Goal: Transaction & Acquisition: Obtain resource

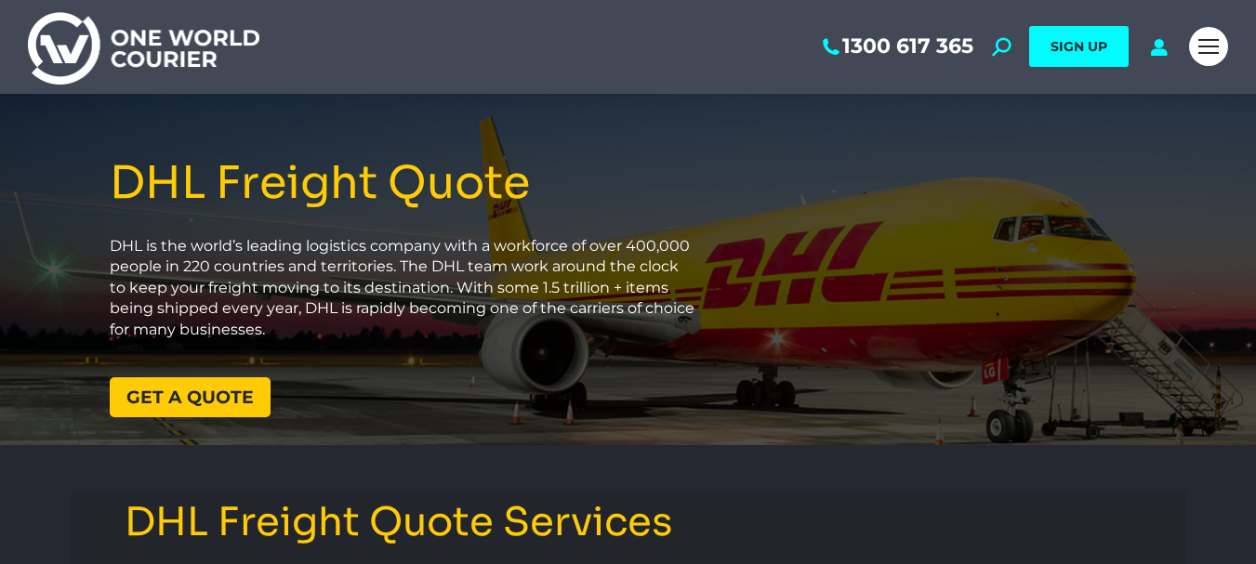
drag, startPoint x: 0, startPoint y: 0, endPoint x: 1269, endPoint y: 69, distance: 1270.7
click at [173, 389] on span "Get a quote" at bounding box center [189, 398] width 127 height 18
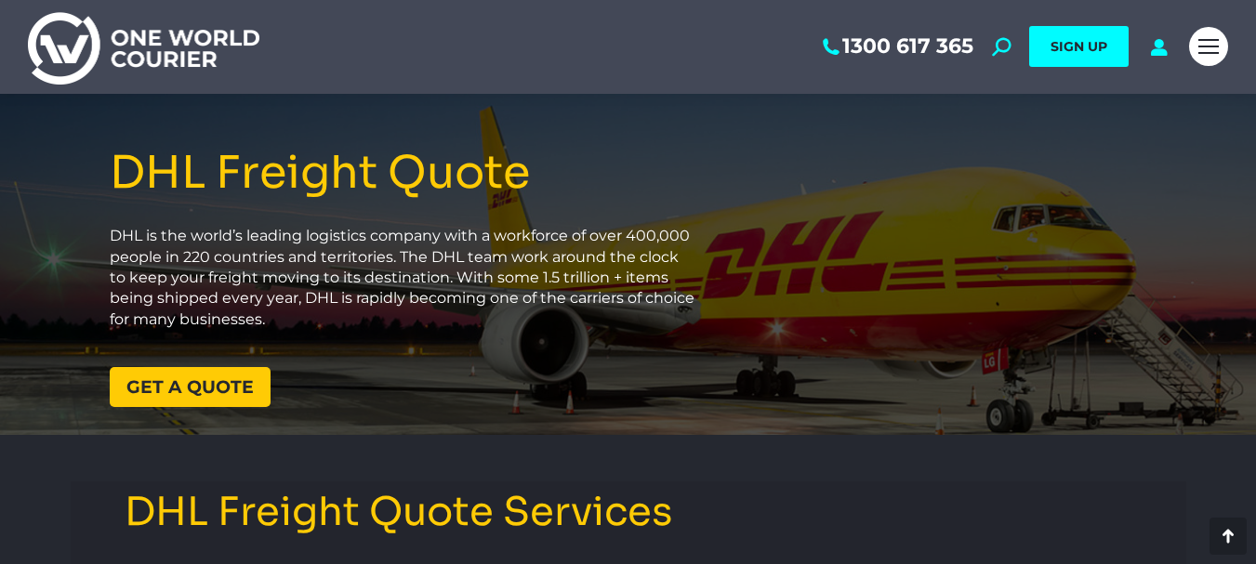
scroll to position [2485, 0]
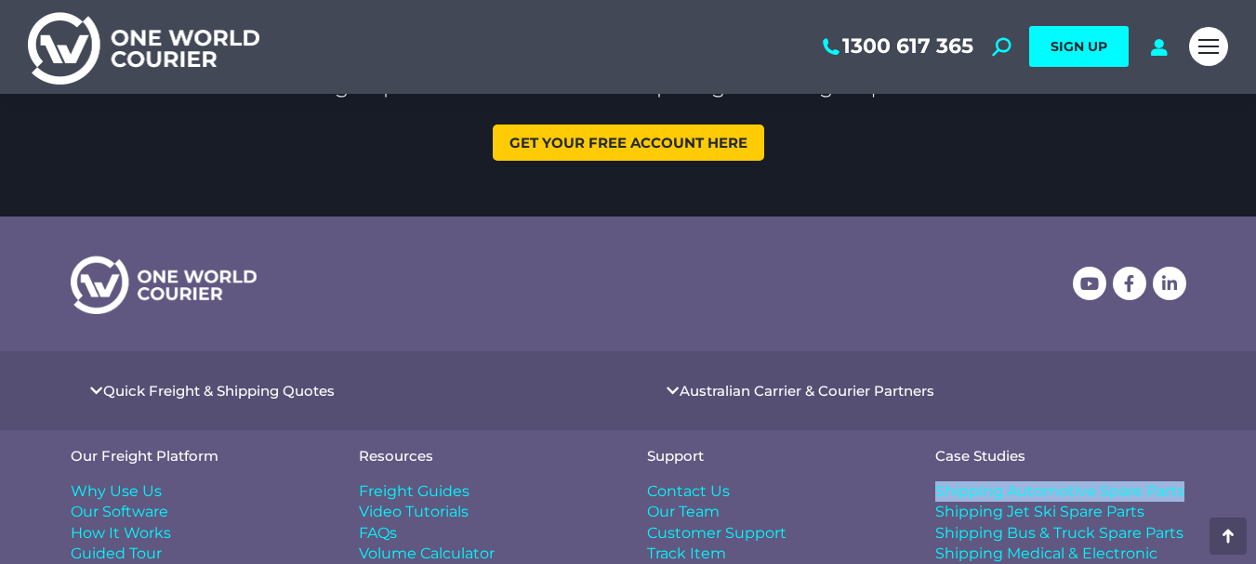
drag, startPoint x: 1255, startPoint y: 450, endPoint x: 1253, endPoint y: 493, distance: 42.8
click at [1253, 493] on section "Our Freight Platform Why Use Us Our Software How It Works Guided Tour Reseller …" at bounding box center [628, 527] width 1256 height 194
click at [96, 389] on icon at bounding box center [96, 391] width 14 height 14
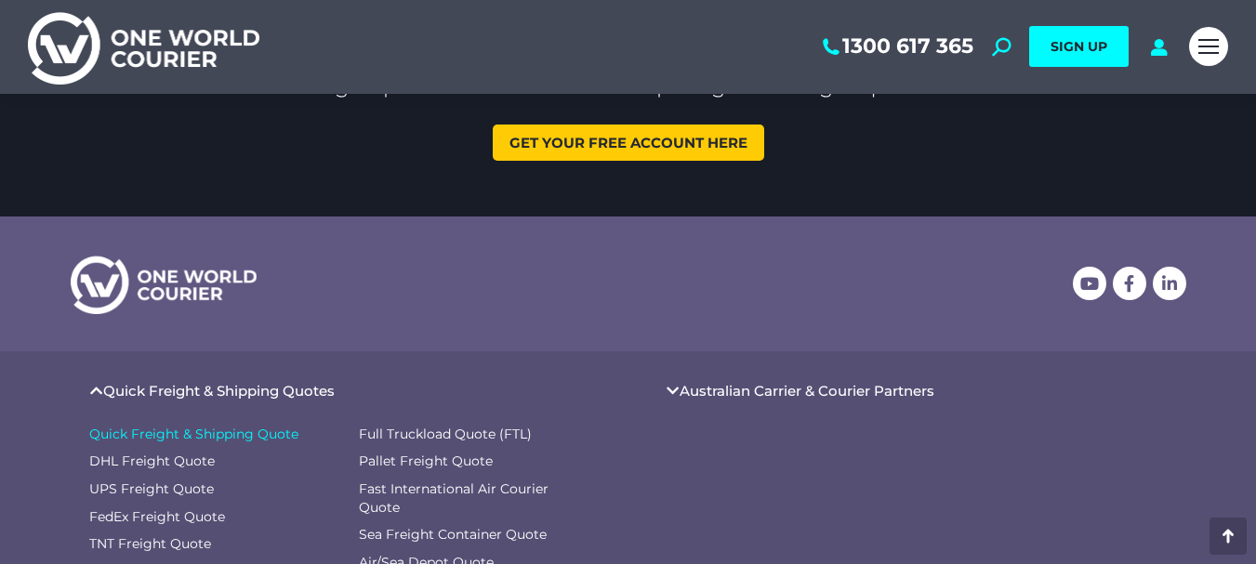
click at [155, 436] on span "Quick Freight & Shipping Quote" at bounding box center [193, 435] width 209 height 19
